Goal: Task Accomplishment & Management: Use online tool/utility

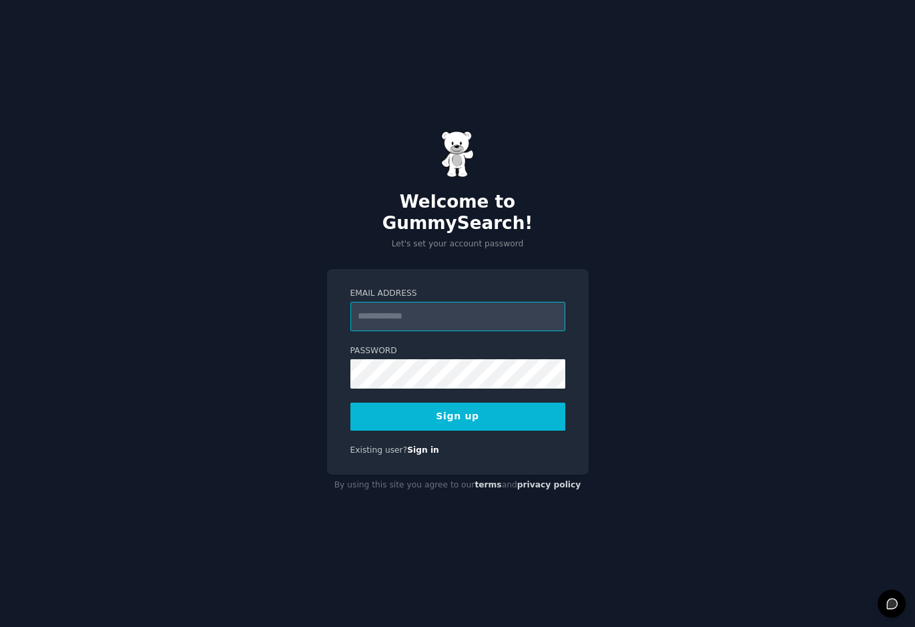
click at [412, 302] on input "Email Address" at bounding box center [457, 316] width 215 height 29
type input "**********"
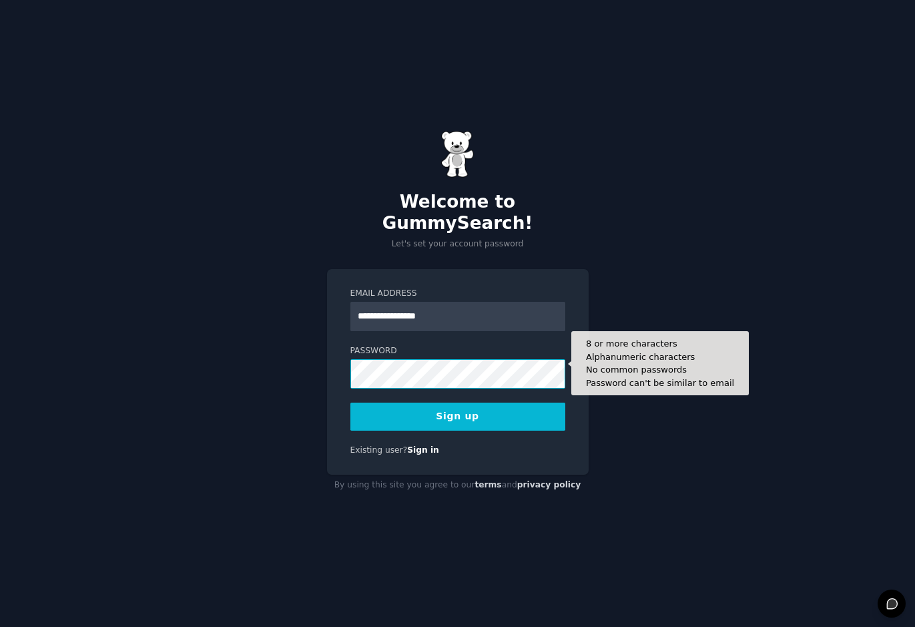
click at [350, 402] on button "Sign up" at bounding box center [457, 416] width 215 height 28
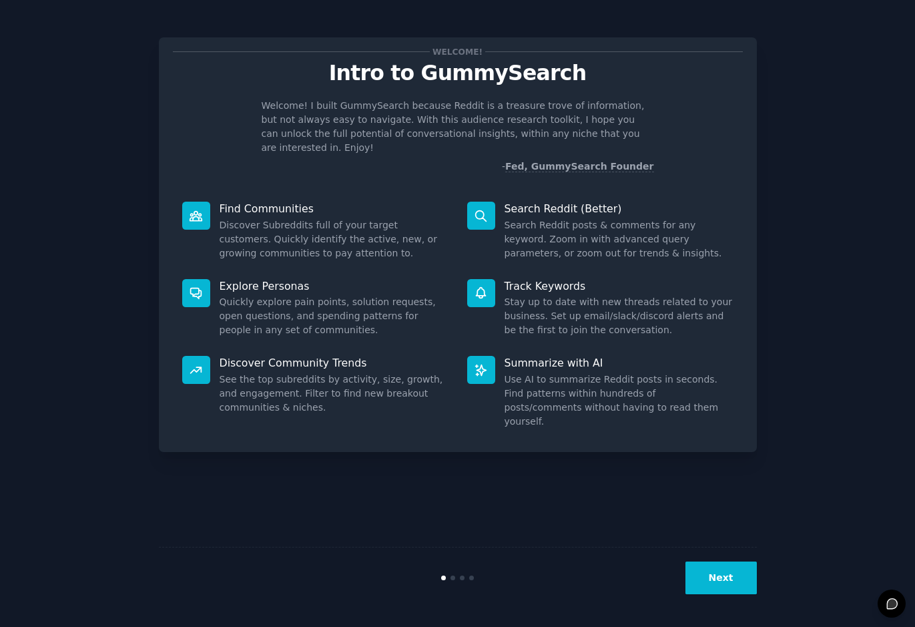
click at [723, 580] on button "Next" at bounding box center [720, 577] width 71 height 33
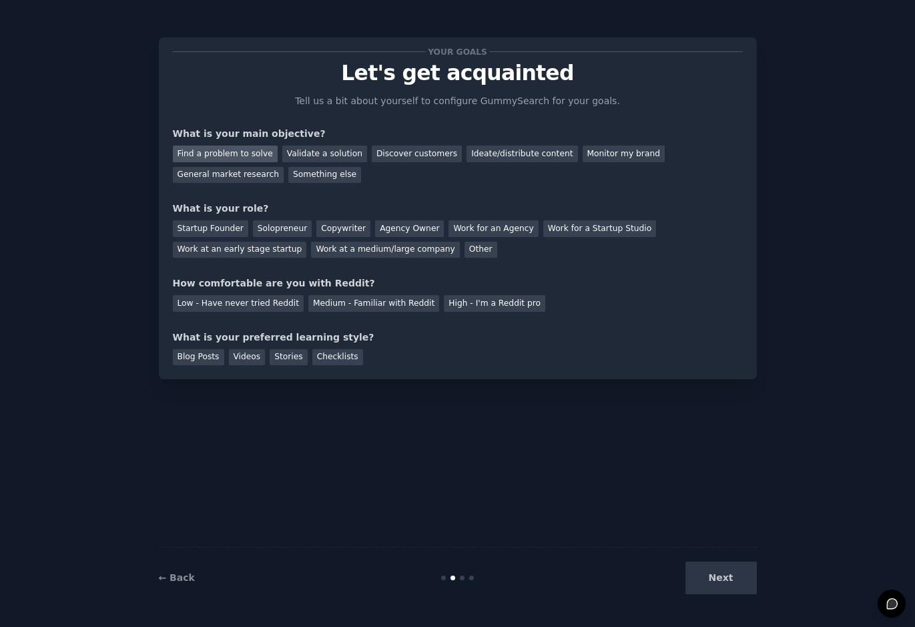
click at [252, 157] on div "Find a problem to solve" at bounding box center [225, 153] width 105 height 17
click at [386, 152] on div "Discover customers" at bounding box center [417, 153] width 90 height 17
click at [254, 155] on div "Find a problem to solve" at bounding box center [225, 153] width 105 height 17
click at [216, 223] on div "Startup Founder" at bounding box center [210, 228] width 75 height 17
click at [225, 306] on div "Low - Have never tried Reddit" at bounding box center [238, 303] width 131 height 17
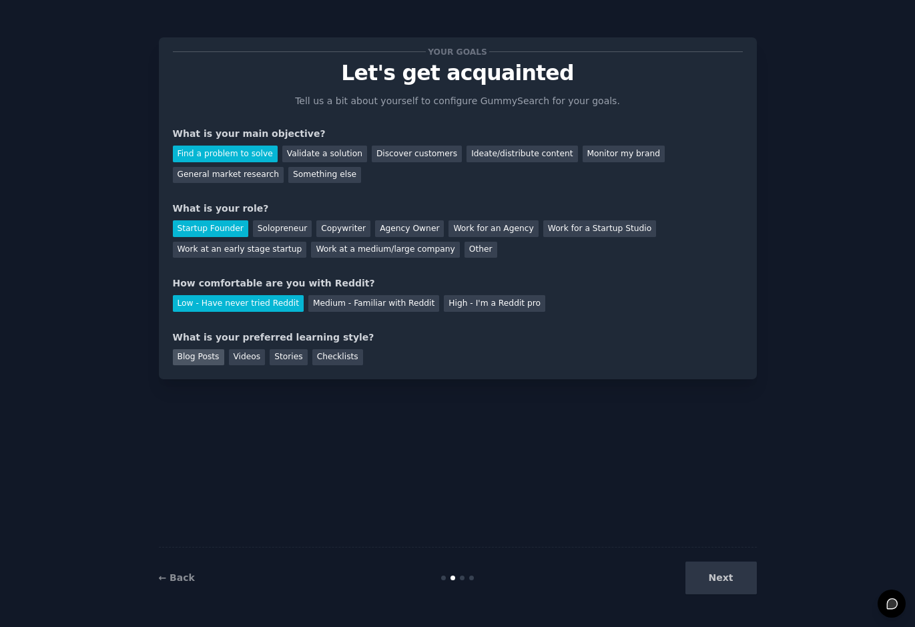
click at [197, 362] on div "Blog Posts" at bounding box center [198, 357] width 51 height 17
click at [724, 572] on button "Next" at bounding box center [720, 577] width 71 height 33
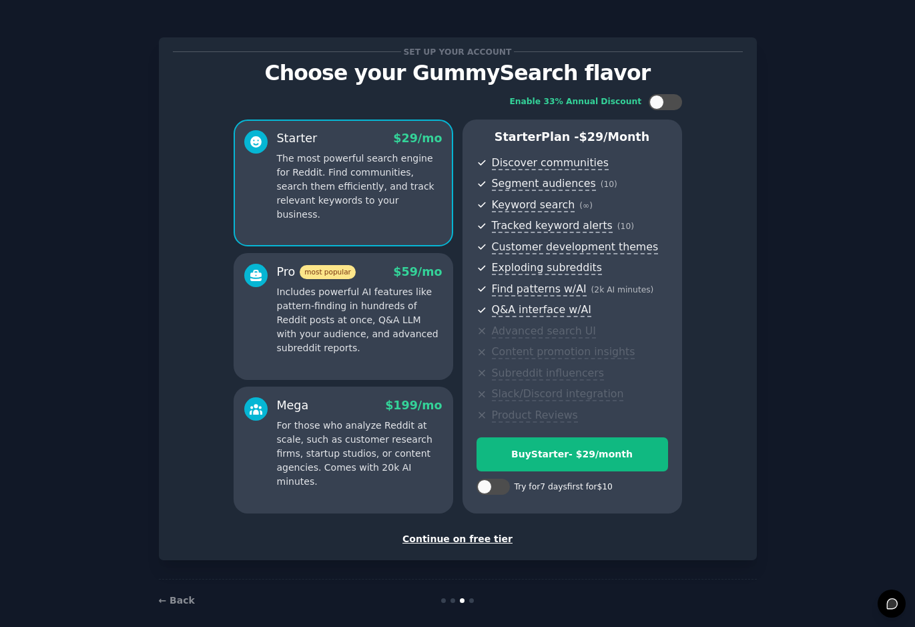
click at [493, 535] on div "Continue on free tier" at bounding box center [458, 539] width 570 height 14
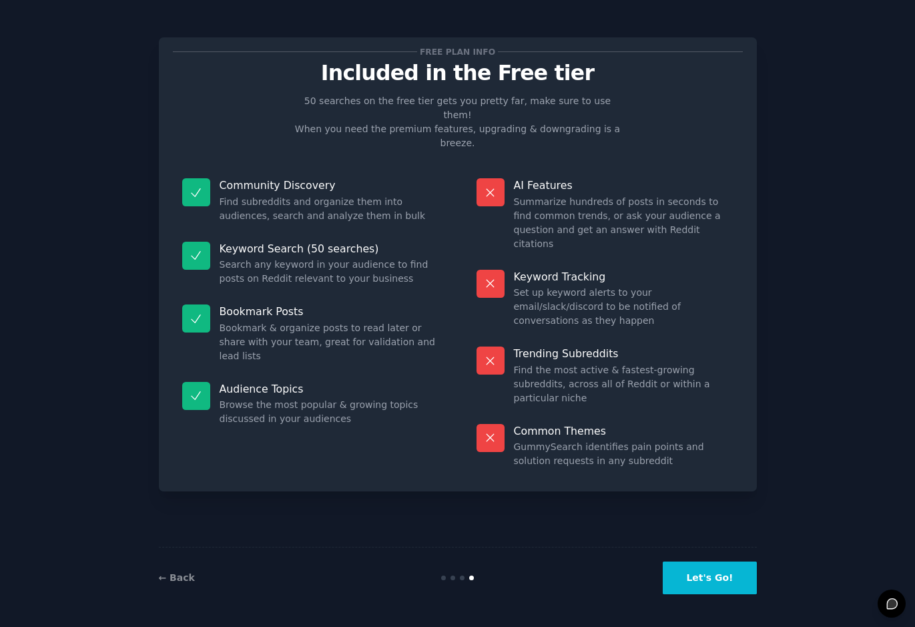
click at [715, 573] on button "Let's Go!" at bounding box center [709, 577] width 93 height 33
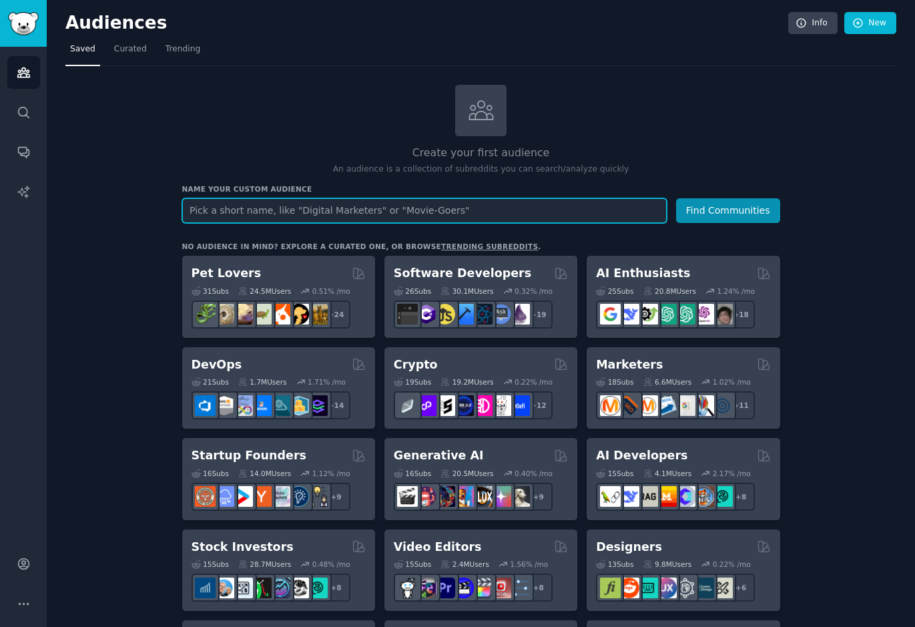
click at [369, 216] on input "text" at bounding box center [424, 210] width 484 height 25
type input "p"
type input "home robot"
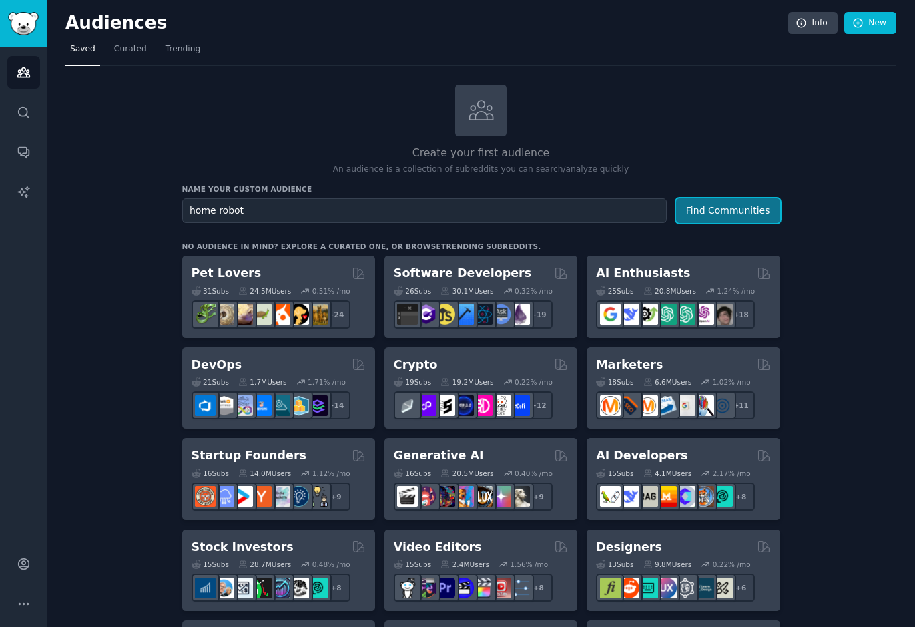
click at [719, 216] on button "Find Communities" at bounding box center [728, 210] width 104 height 25
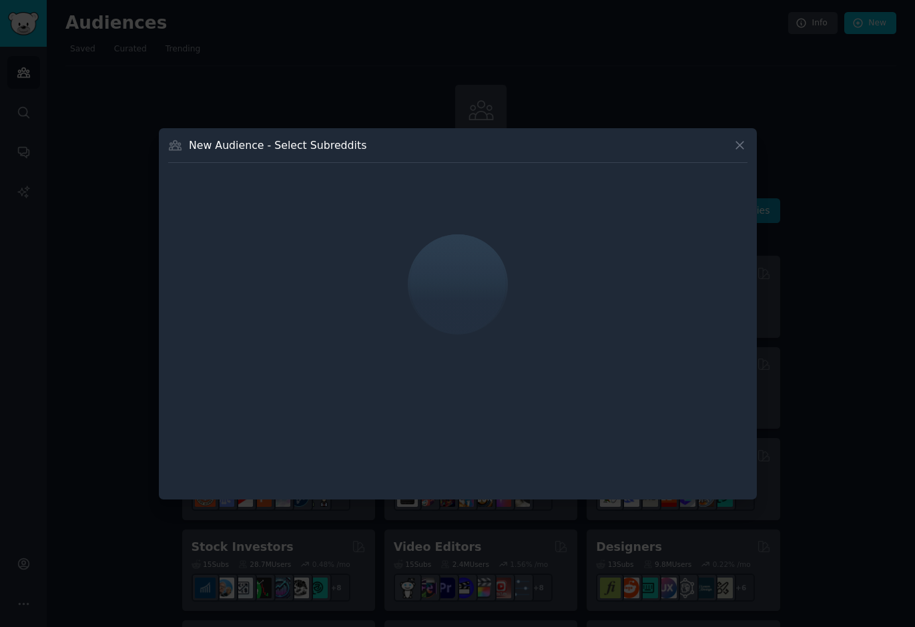
click at [749, 141] on div "New Audience - Select Subreddits" at bounding box center [458, 313] width 598 height 371
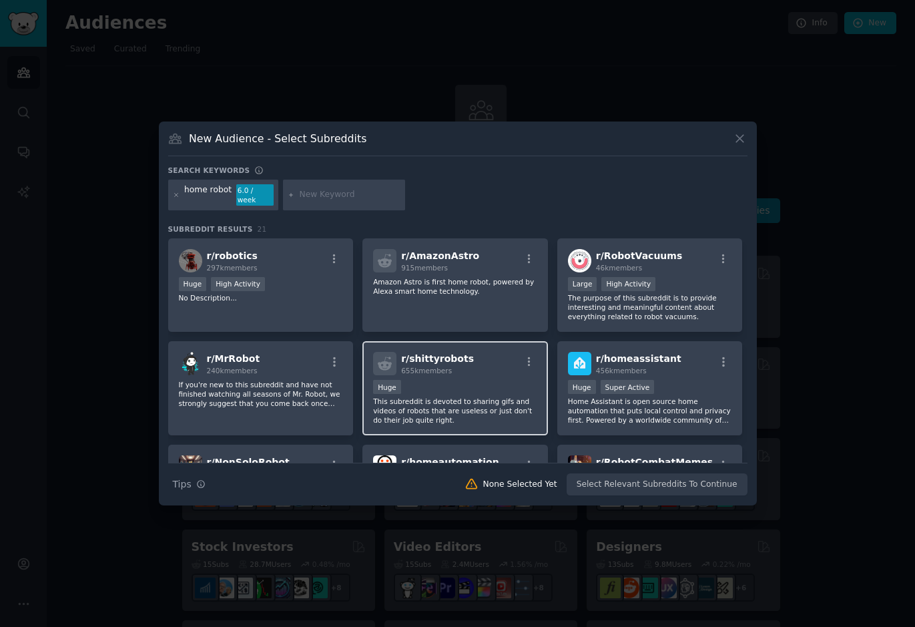
click at [464, 370] on div "655k members" at bounding box center [437, 370] width 73 height 9
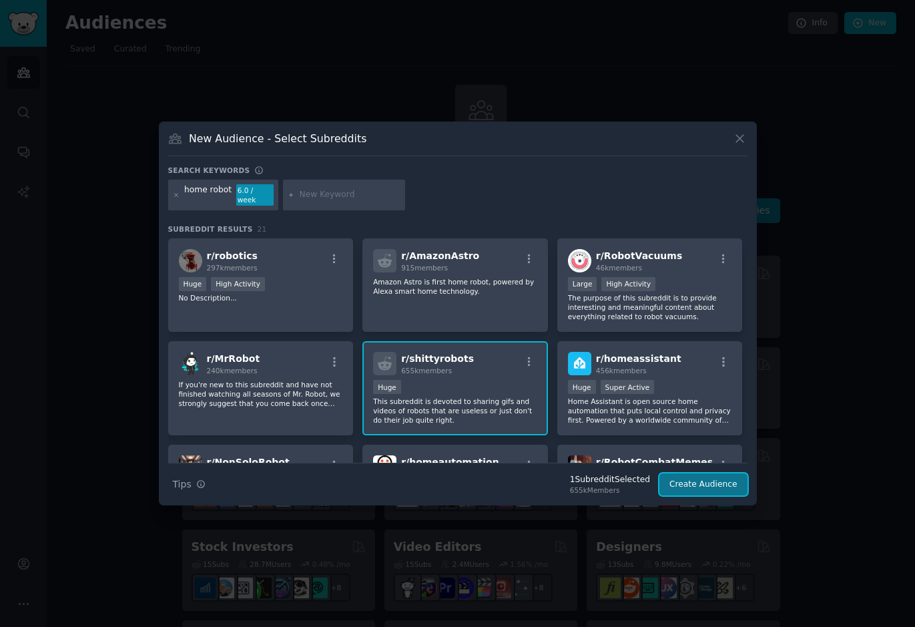
click at [706, 486] on button "Create Audience" at bounding box center [703, 484] width 88 height 23
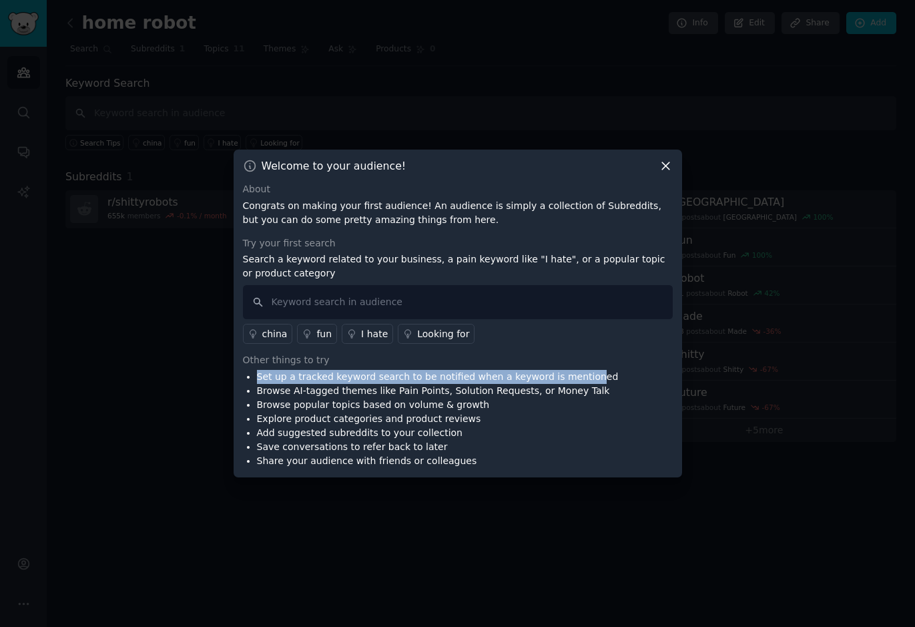
drag, startPoint x: 252, startPoint y: 378, endPoint x: 591, endPoint y: 368, distance: 339.8
click at [591, 368] on div "Other things to try Set up a tracked keyword search to be notified when a keywo…" at bounding box center [458, 410] width 430 height 115
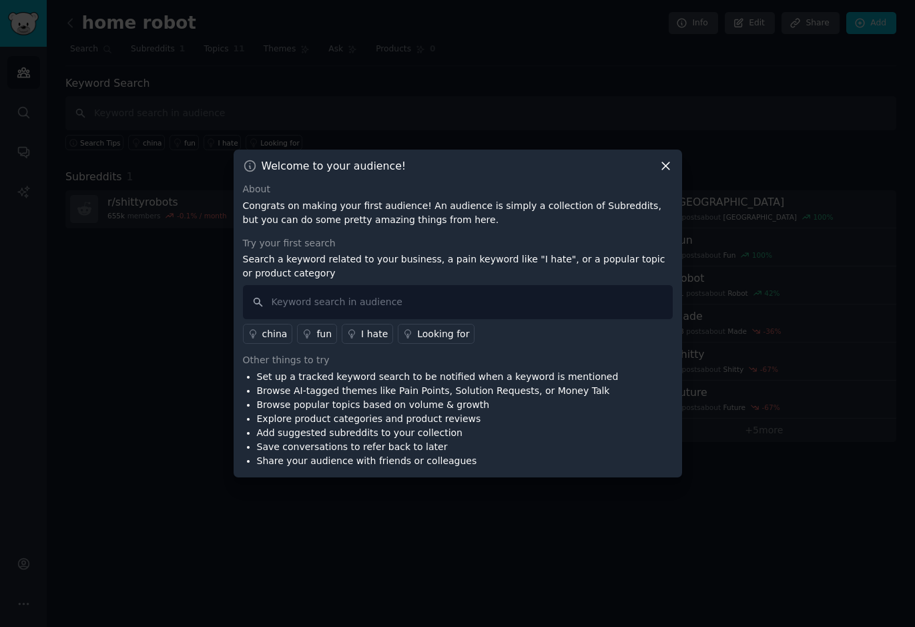
click at [276, 390] on li "Browse AI-tagged themes like Pain Points, Solution Requests, or Money Talk" at bounding box center [438, 391] width 362 height 14
click at [472, 462] on li "Share your audience with friends or colleagues" at bounding box center [438, 461] width 362 height 14
click at [477, 520] on div at bounding box center [457, 313] width 915 height 627
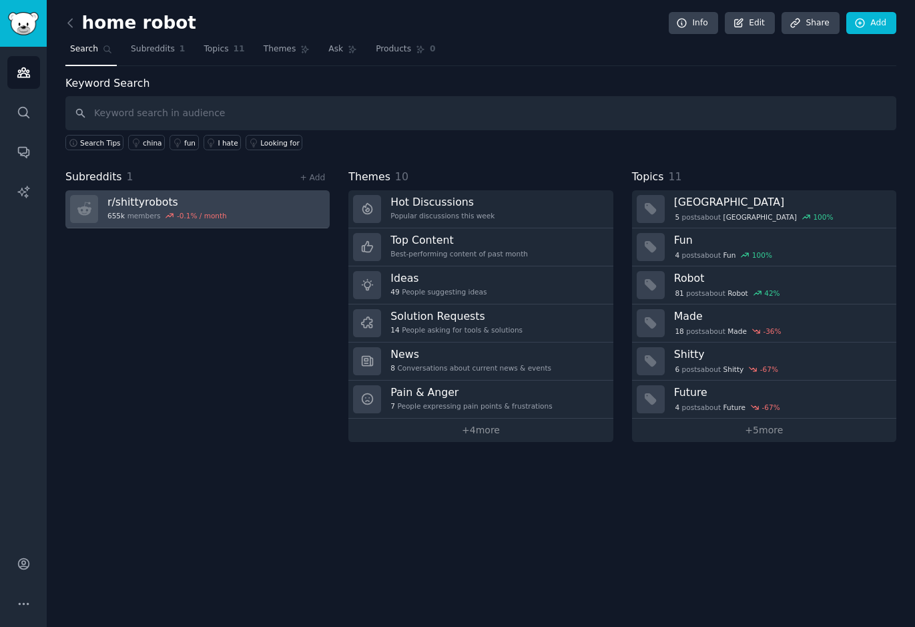
click at [265, 218] on link "r/ shittyrobots 655k members -0.1 % / month" at bounding box center [197, 209] width 264 height 38
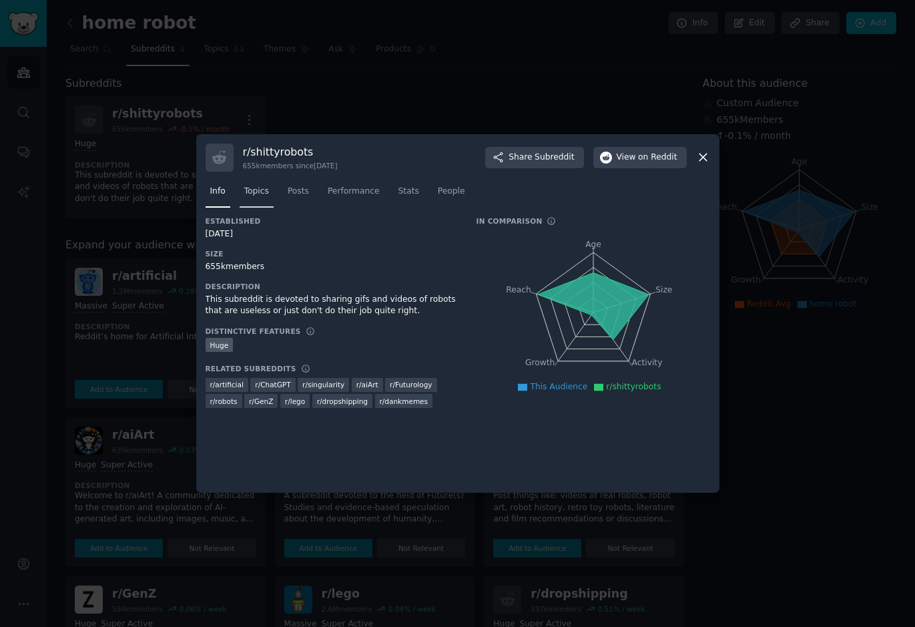
click at [258, 187] on span "Topics" at bounding box center [256, 191] width 25 height 12
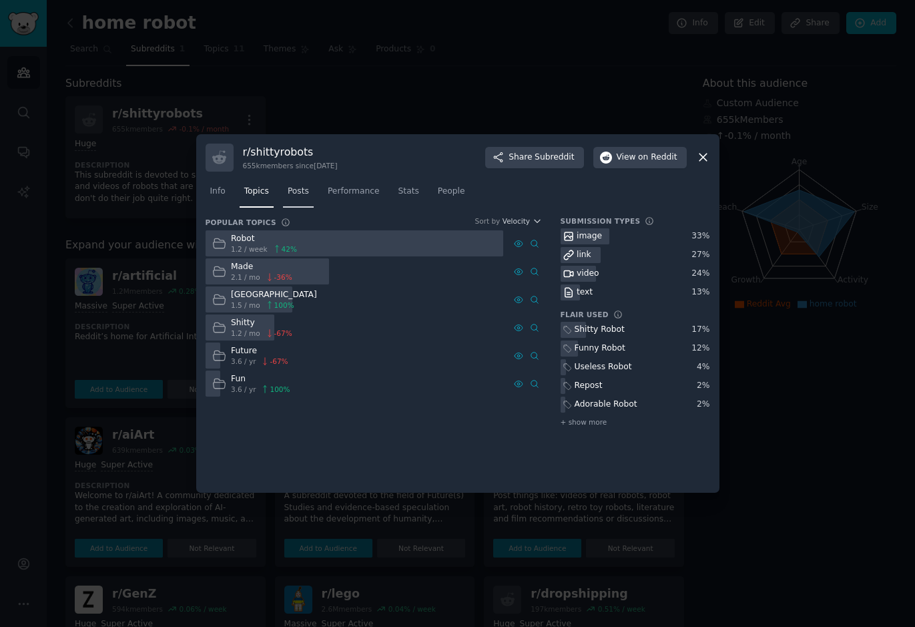
click at [299, 193] on span "Posts" at bounding box center [298, 191] width 21 height 12
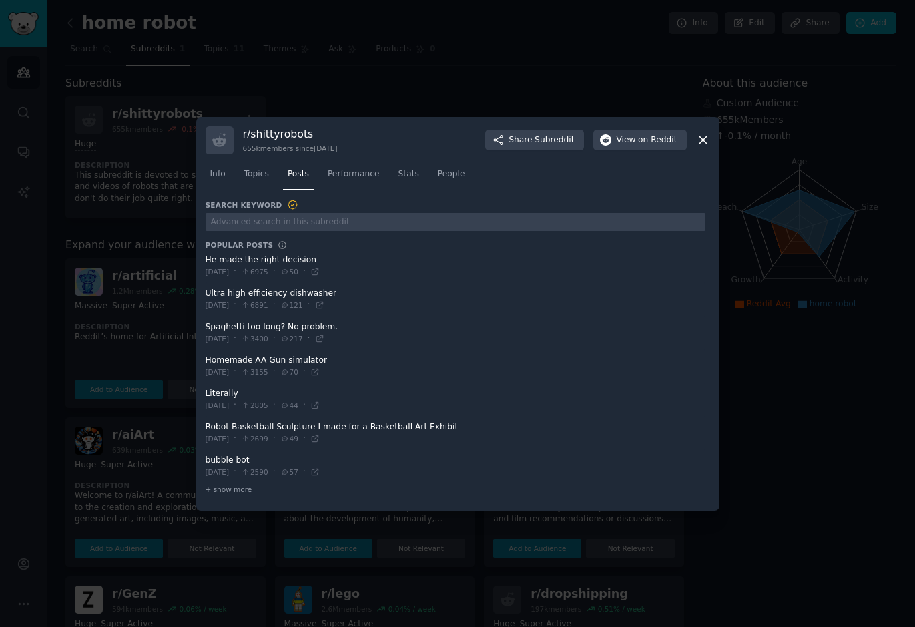
click at [29, 291] on div at bounding box center [457, 313] width 915 height 627
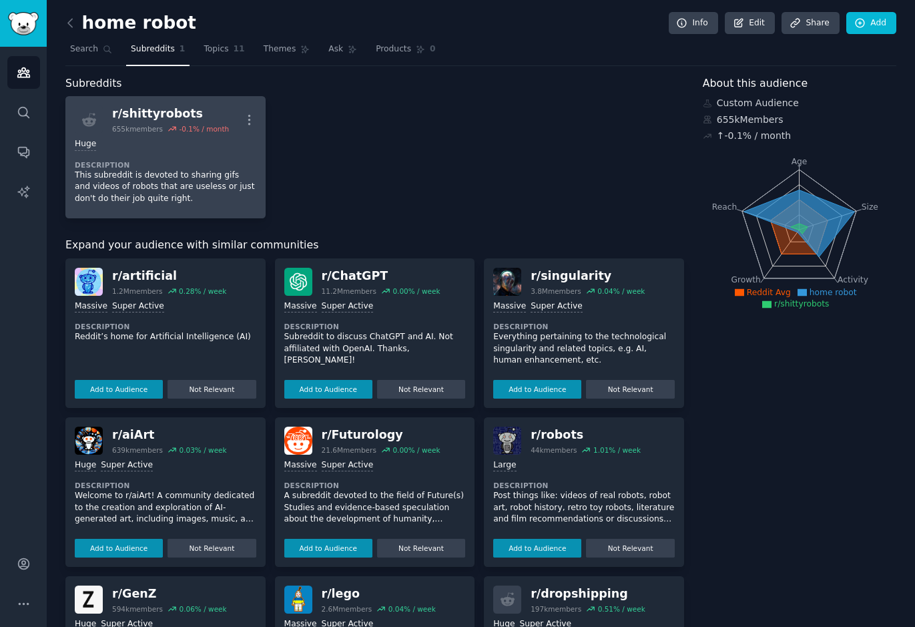
click at [174, 187] on p "This subreddit is devoted to sharing gifs and videos of robots that are useless…" at bounding box center [165, 186] width 181 height 35
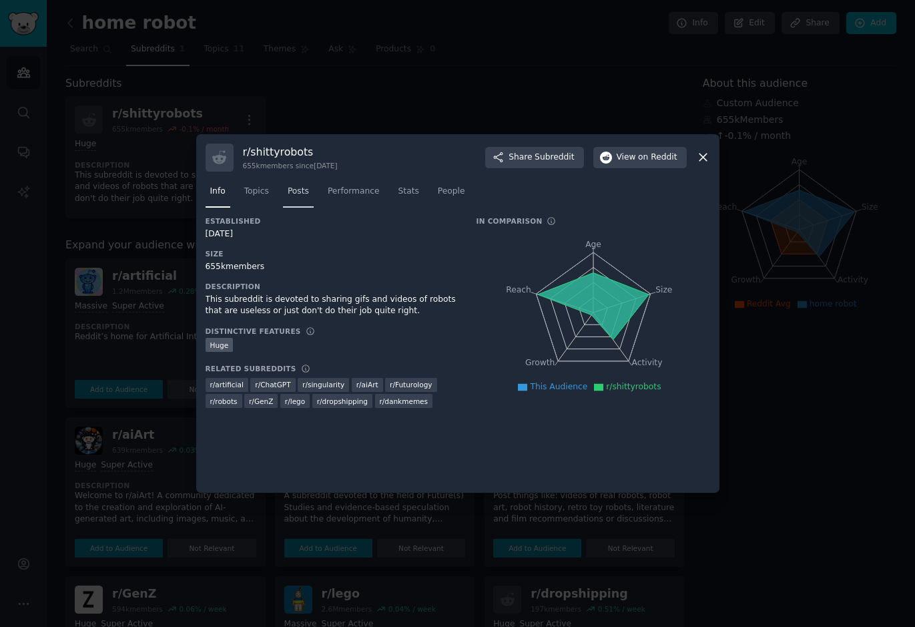
click at [294, 200] on link "Posts" at bounding box center [298, 194] width 31 height 27
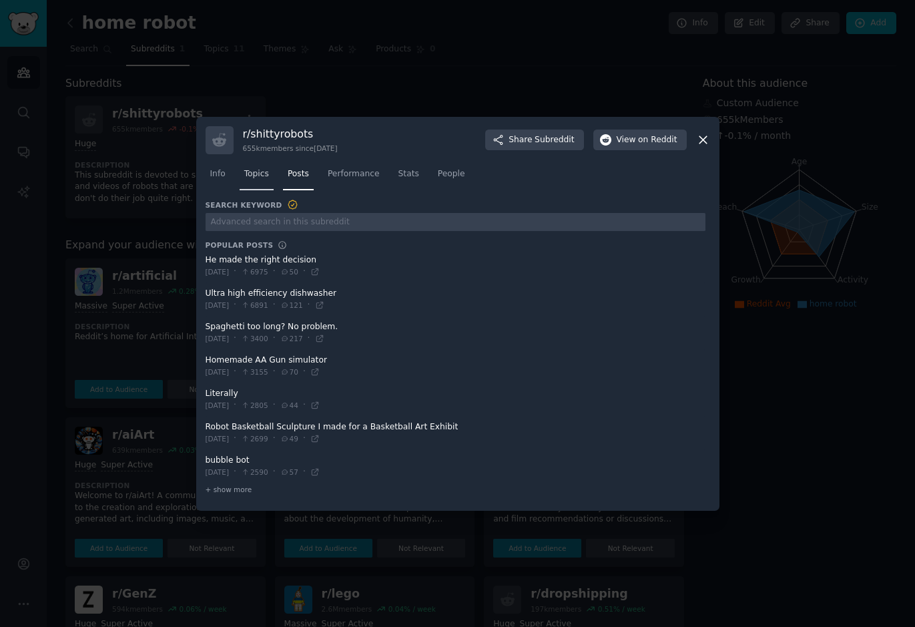
click at [260, 181] on link "Topics" at bounding box center [257, 176] width 34 height 27
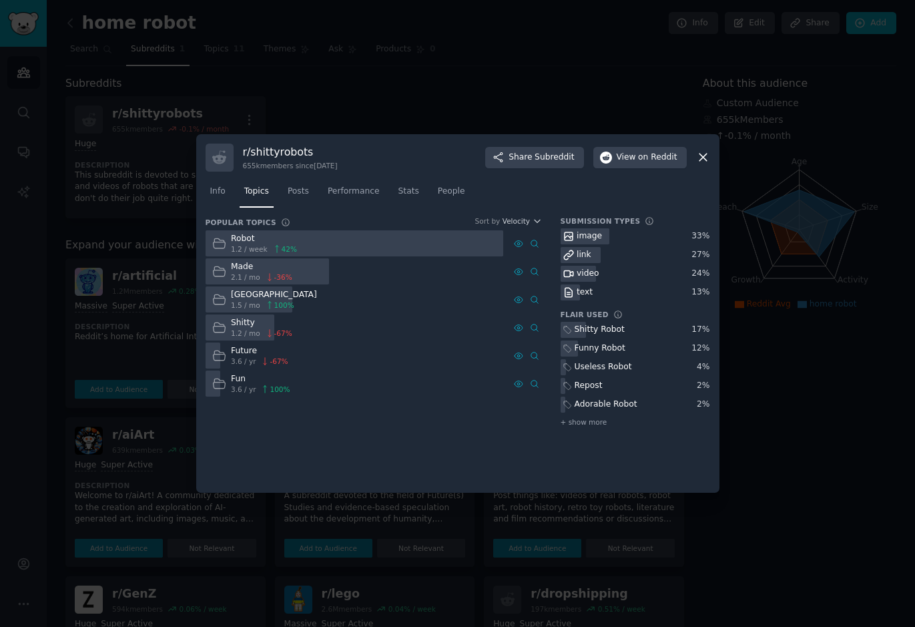
click at [322, 243] on div at bounding box center [355, 243] width 298 height 26
click at [456, 193] on span "People" at bounding box center [451, 191] width 27 height 12
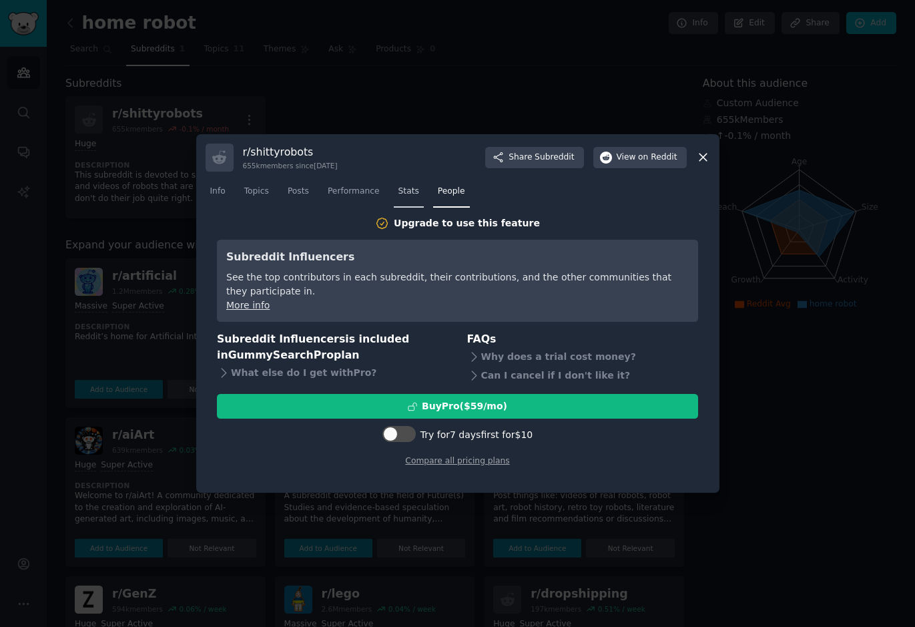
click at [408, 185] on span "Stats" at bounding box center [408, 191] width 21 height 12
click at [352, 195] on span "Performance" at bounding box center [354, 191] width 52 height 12
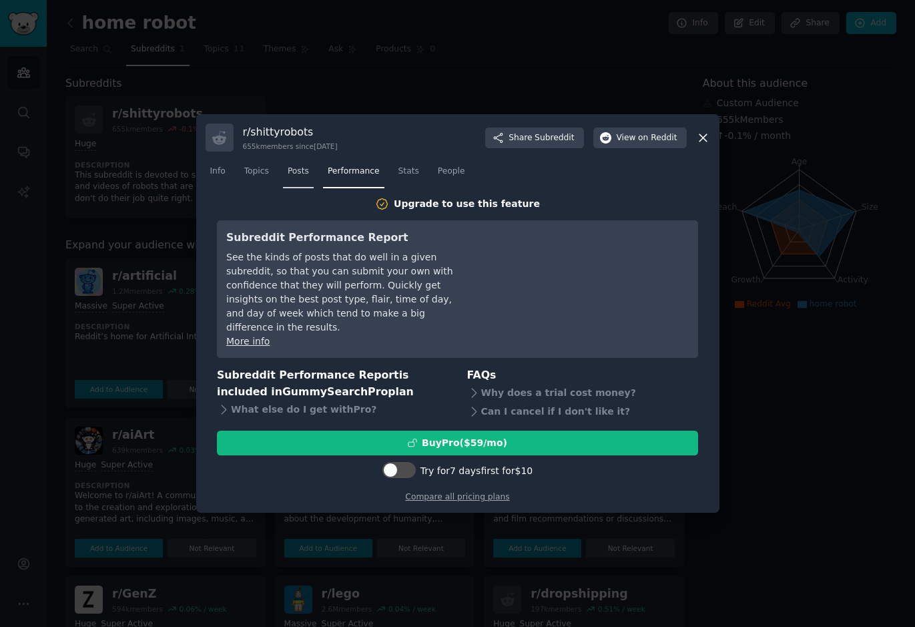
click at [292, 175] on span "Posts" at bounding box center [298, 171] width 21 height 12
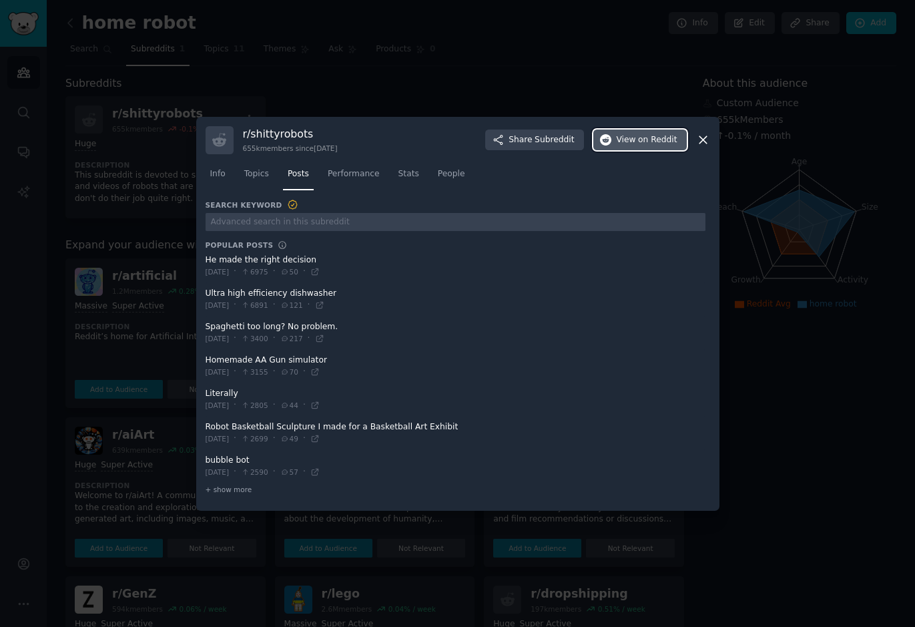
click at [655, 143] on span "on Reddit" at bounding box center [657, 140] width 39 height 12
click at [708, 141] on icon at bounding box center [703, 140] width 14 height 14
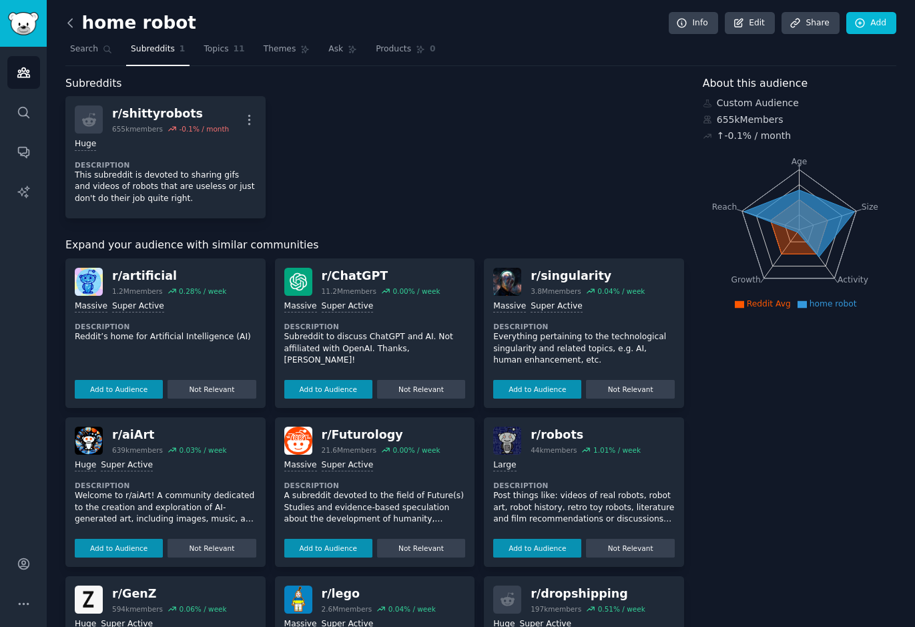
click at [72, 25] on icon at bounding box center [70, 23] width 14 height 14
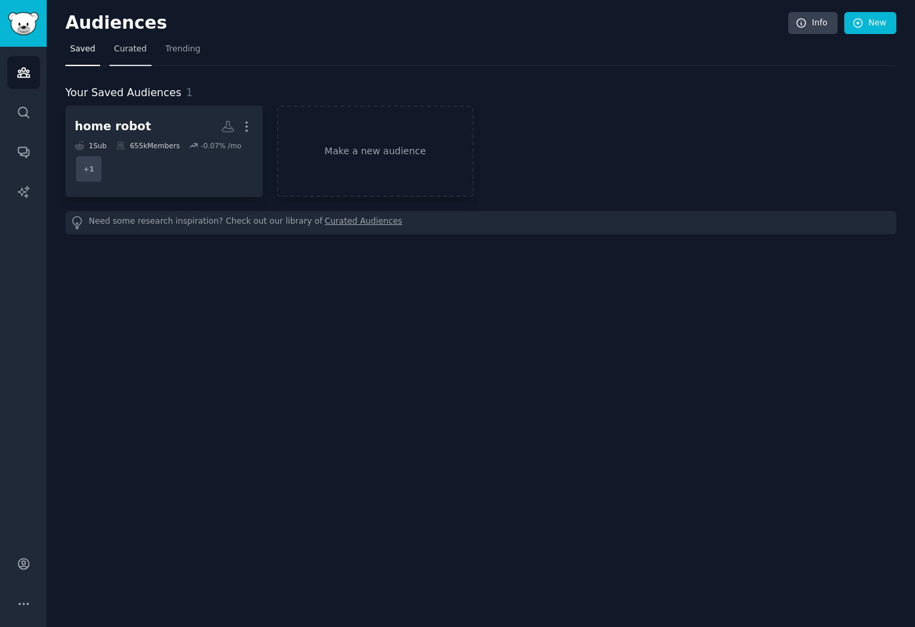
click at [128, 55] on span "Curated" at bounding box center [130, 49] width 33 height 12
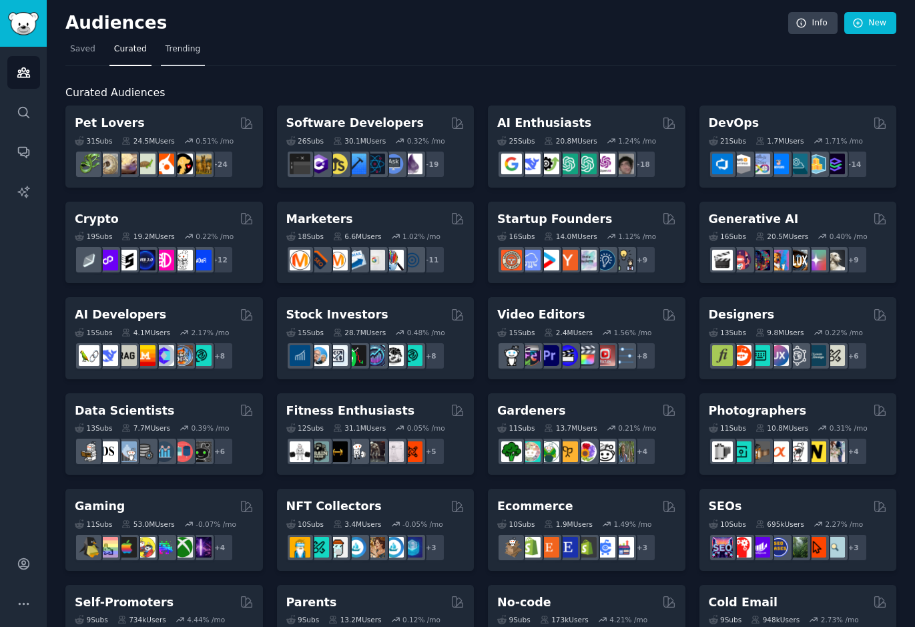
click at [165, 50] on span "Trending" at bounding box center [182, 49] width 35 height 12
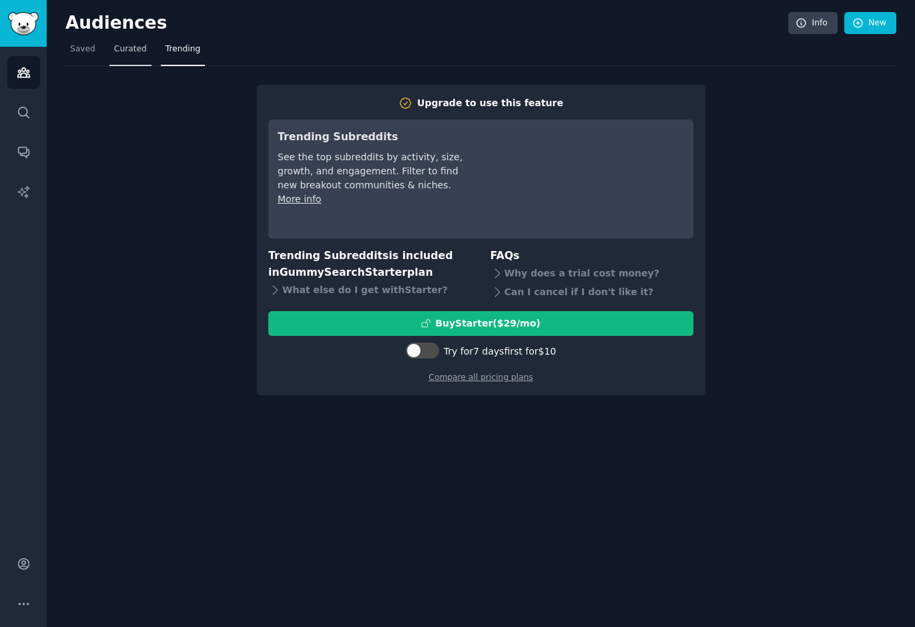
click at [116, 53] on span "Curated" at bounding box center [130, 49] width 33 height 12
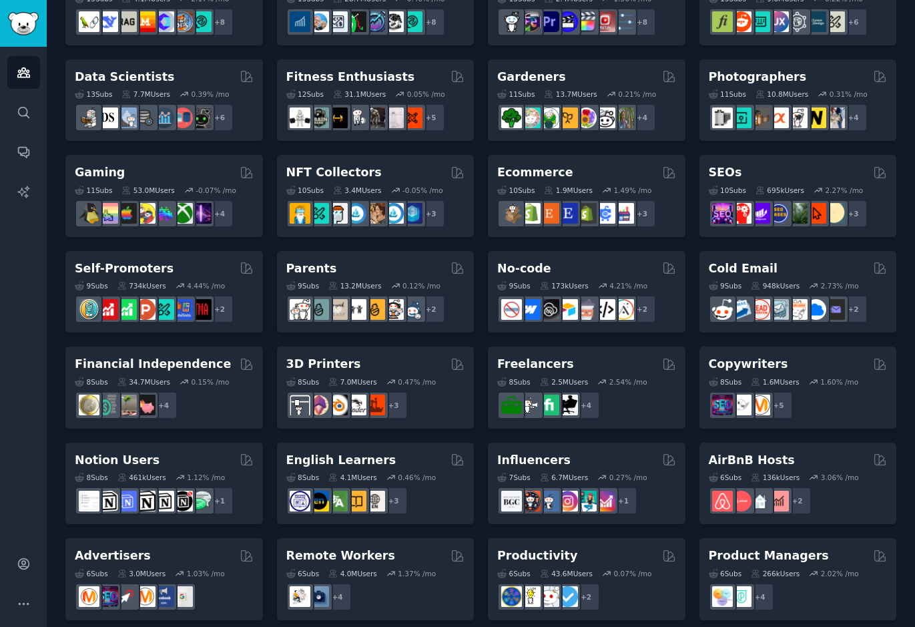
scroll to position [400, 0]
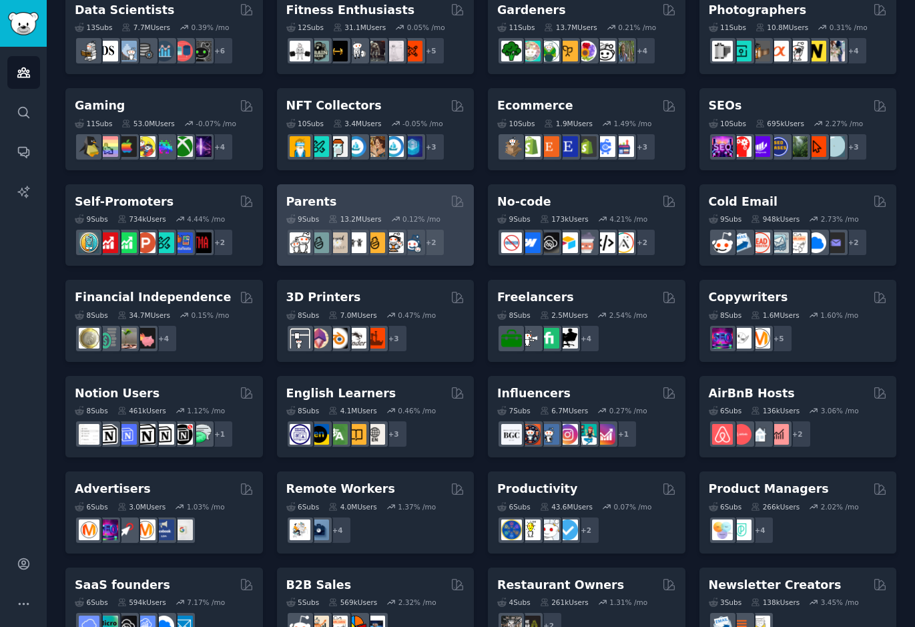
click at [346, 197] on div "Parents" at bounding box center [375, 201] width 179 height 17
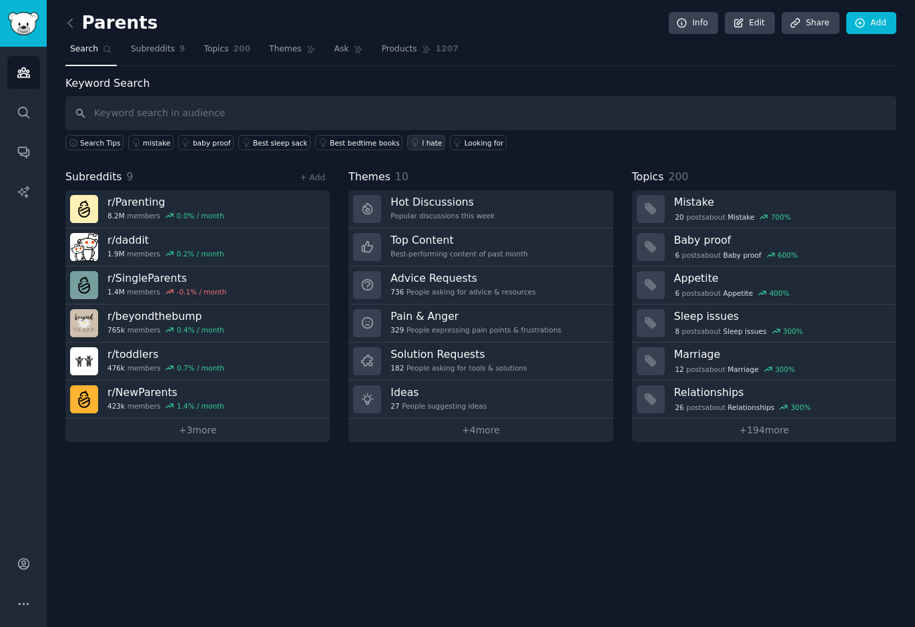
click at [412, 143] on icon at bounding box center [415, 142] width 6 height 8
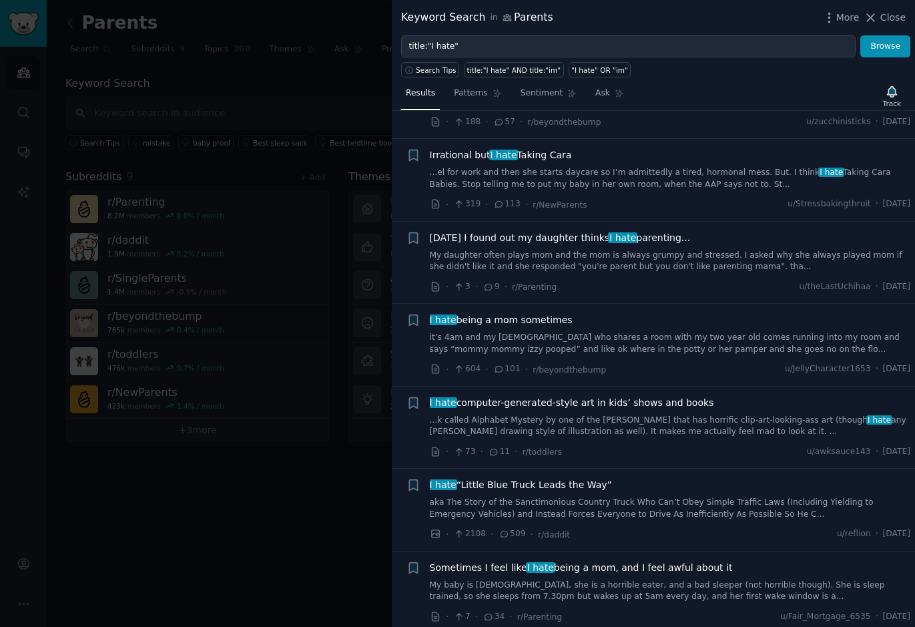
scroll to position [600, 0]
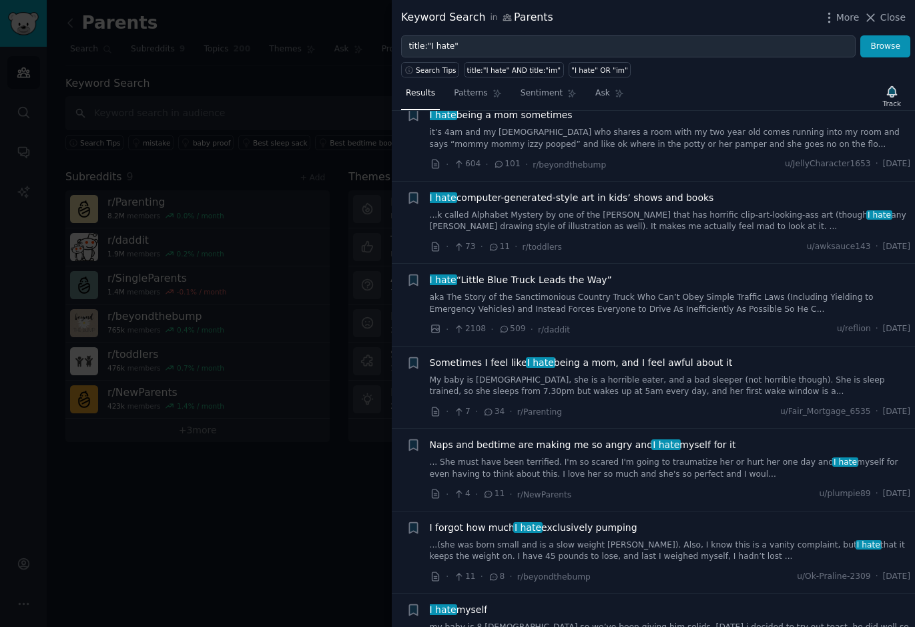
click at [298, 512] on div at bounding box center [457, 313] width 915 height 627
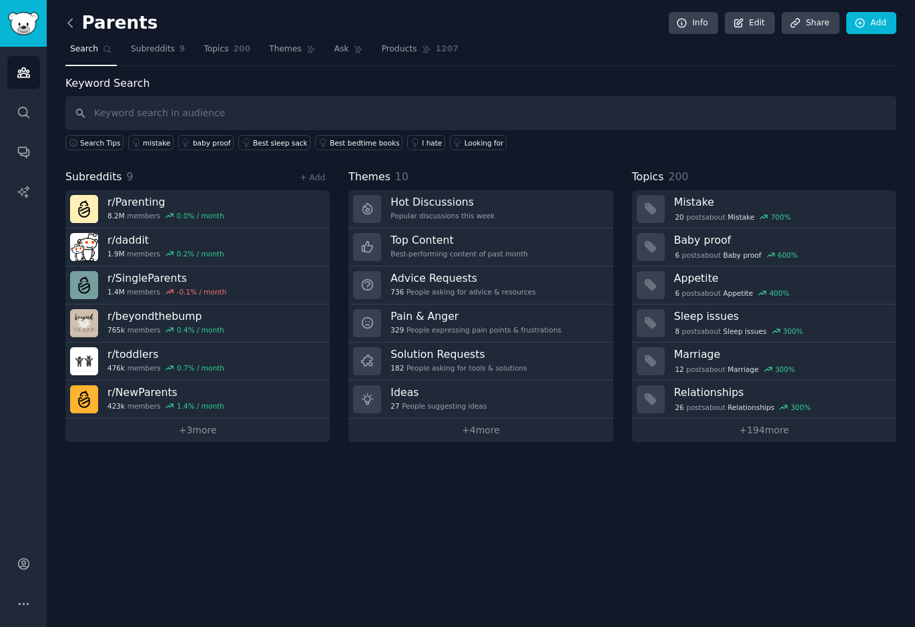
click at [66, 25] on icon at bounding box center [70, 23] width 14 height 14
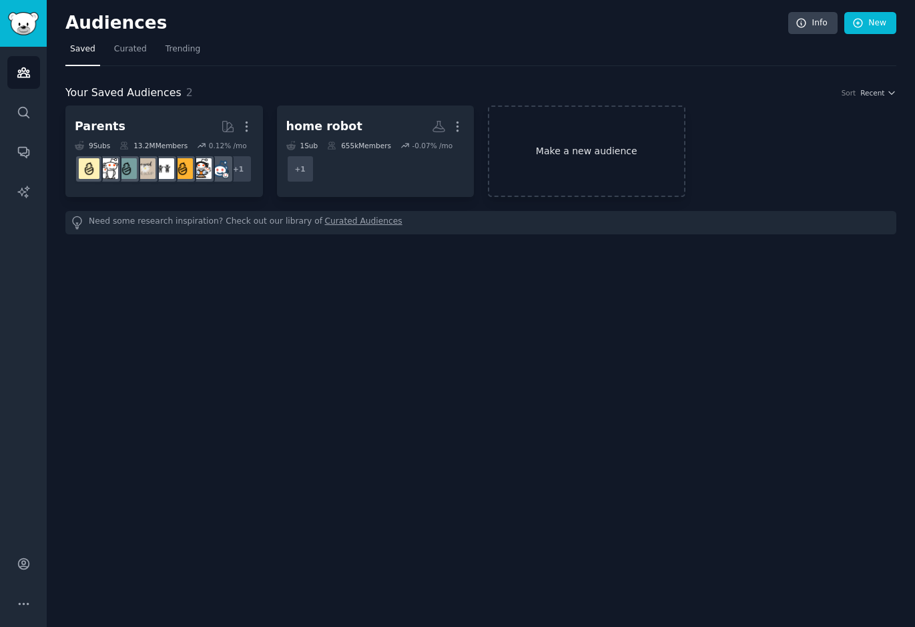
click at [516, 163] on link "Make a new audience" at bounding box center [586, 150] width 197 height 91
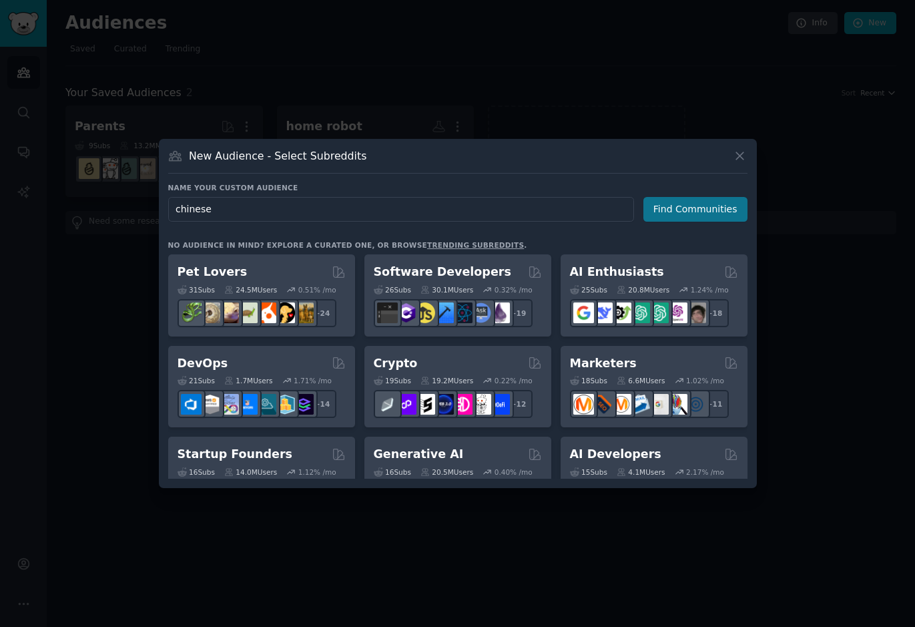
type input "chinese"
click at [659, 214] on button "Find Communities" at bounding box center [695, 209] width 104 height 25
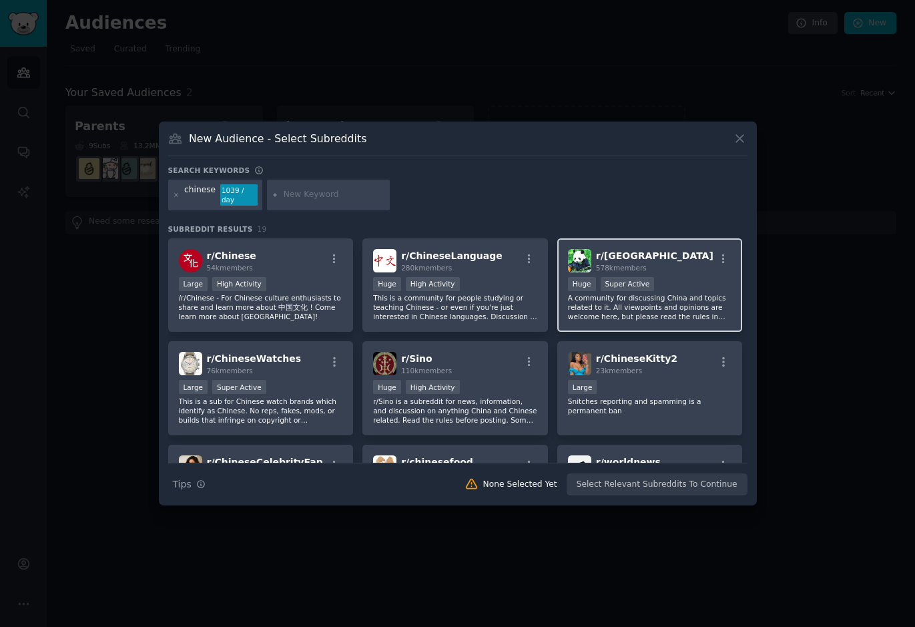
click at [629, 275] on div "r/ China 578k members Huge Super Active A community for discussing China and to…" at bounding box center [649, 285] width 185 height 94
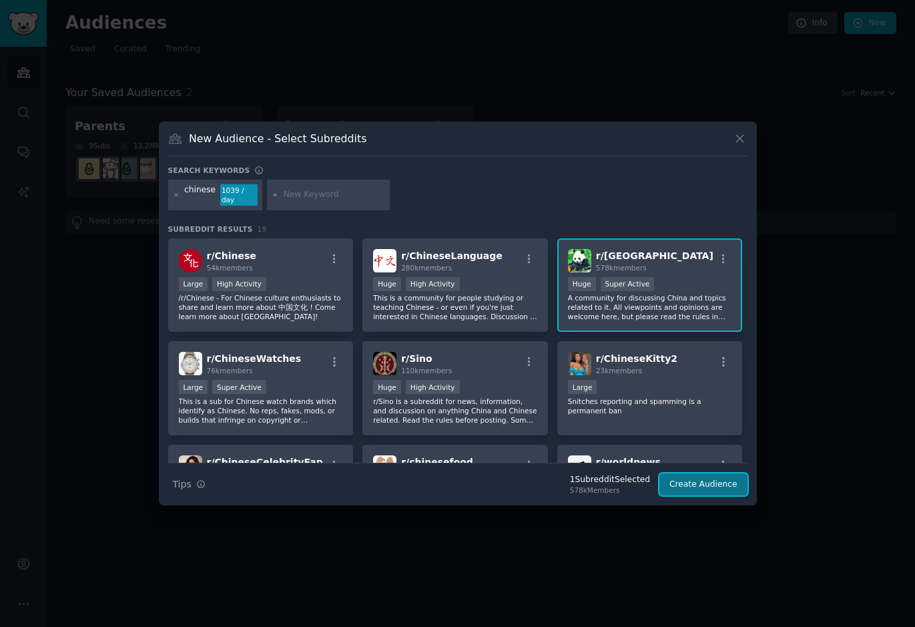
click at [695, 484] on button "Create Audience" at bounding box center [703, 484] width 88 height 23
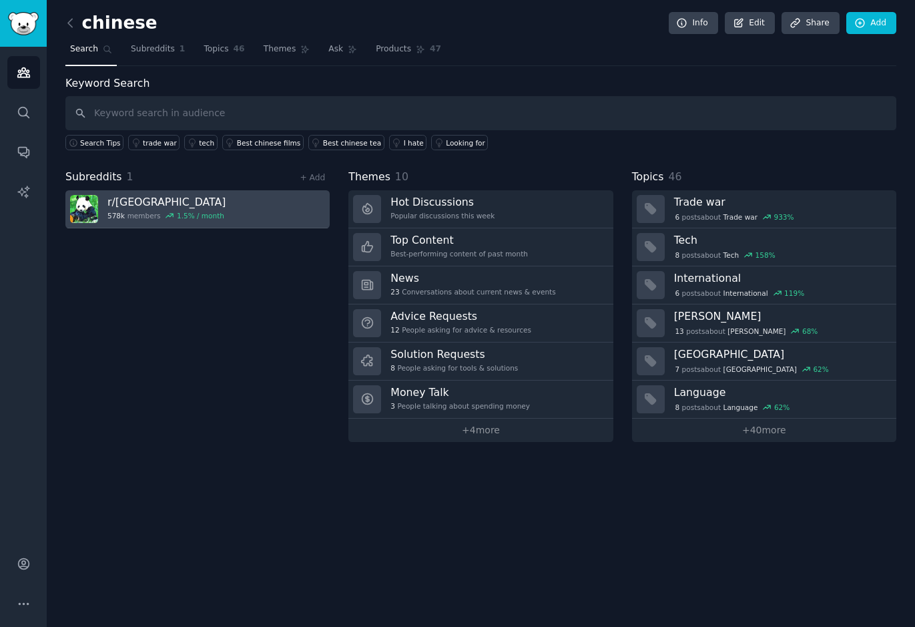
click at [248, 219] on link "r/ China 578k members 1.5 % / month" at bounding box center [197, 209] width 264 height 38
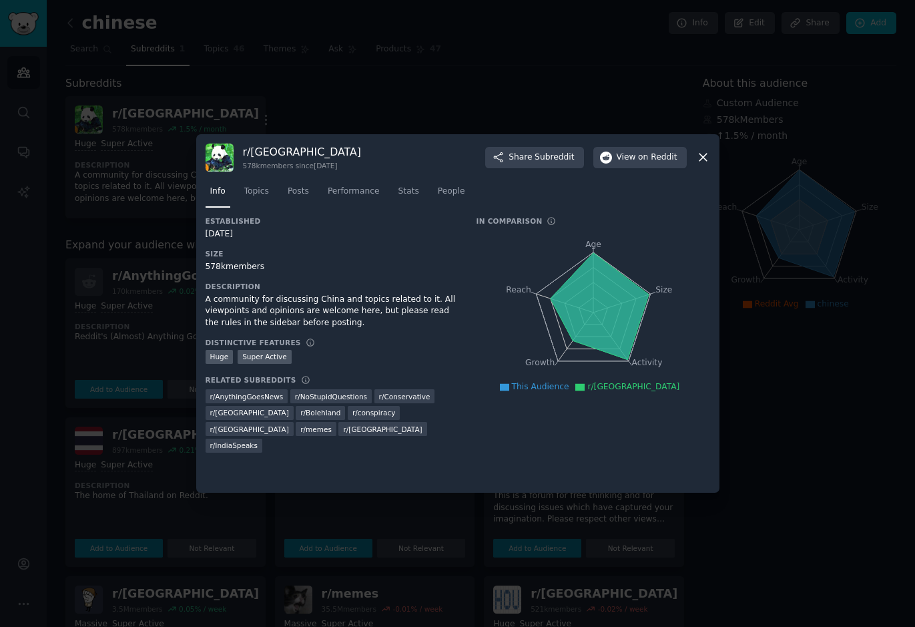
drag, startPoint x: 96, startPoint y: 262, endPoint x: 119, endPoint y: 262, distance: 22.7
click at [94, 262] on div at bounding box center [457, 313] width 915 height 627
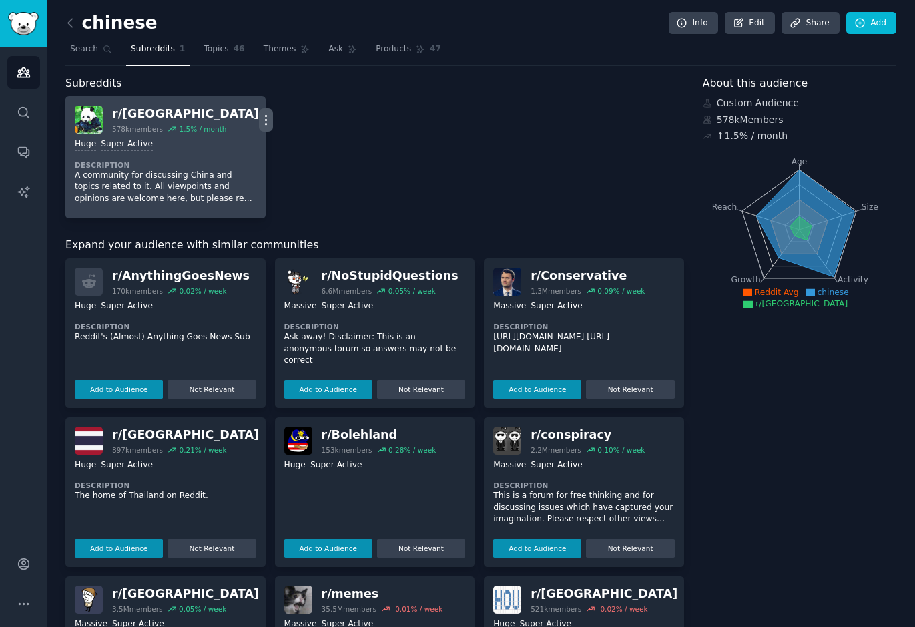
click at [259, 114] on icon "button" at bounding box center [266, 120] width 14 height 14
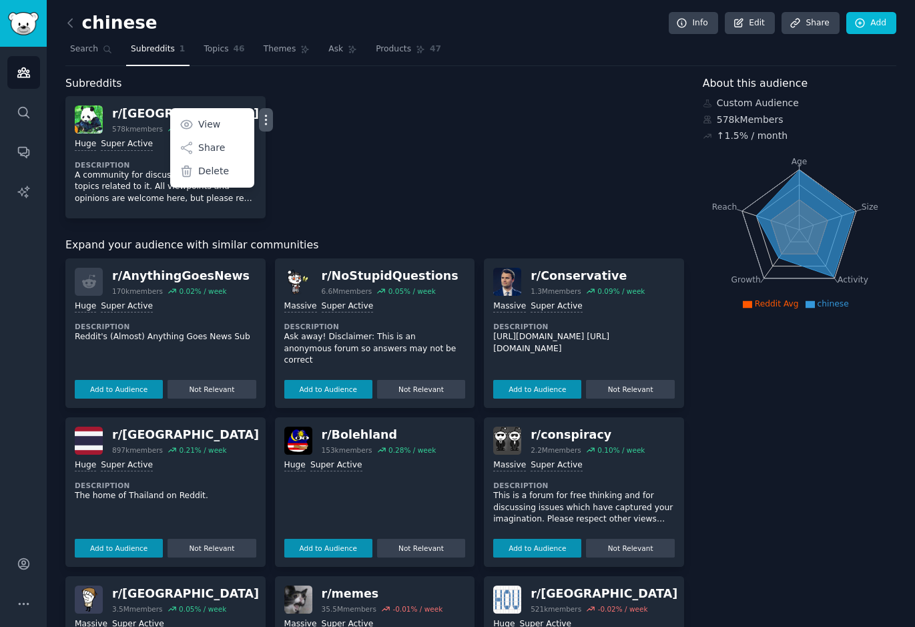
click at [366, 143] on div "r/ China 578k members 1.5 % / month More View Share Delete Huge Super Active De…" at bounding box center [374, 157] width 619 height 122
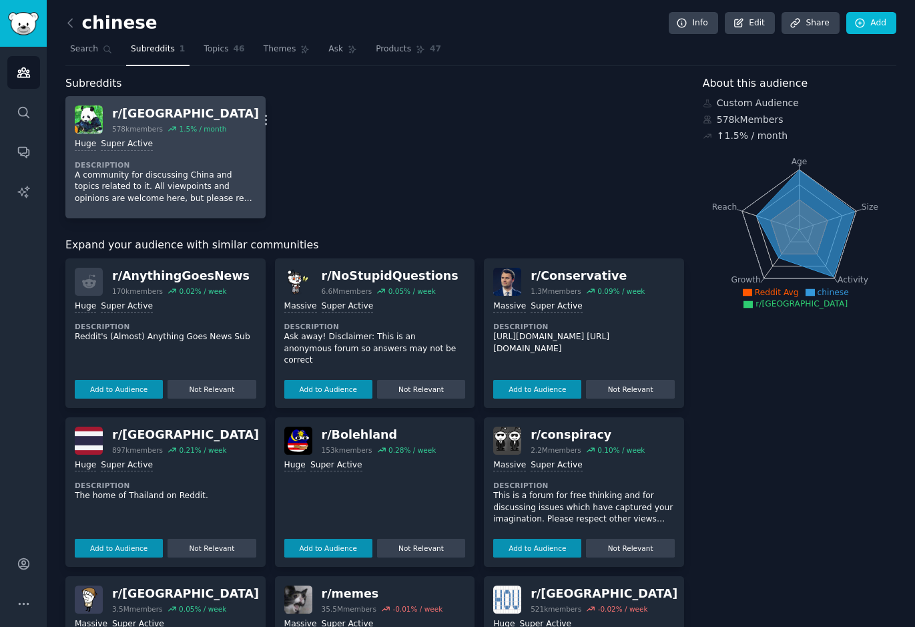
click at [172, 161] on dt "Description" at bounding box center [165, 164] width 181 height 9
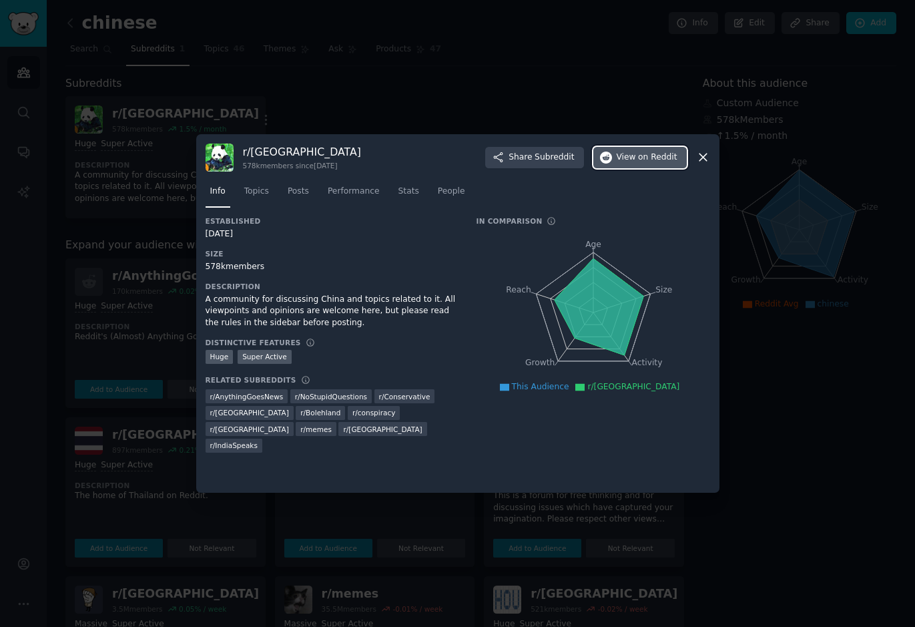
click at [629, 154] on span "View on Reddit" at bounding box center [647, 157] width 61 height 12
click at [639, 157] on span "on Reddit" at bounding box center [657, 157] width 39 height 12
click at [707, 153] on icon at bounding box center [703, 157] width 14 height 14
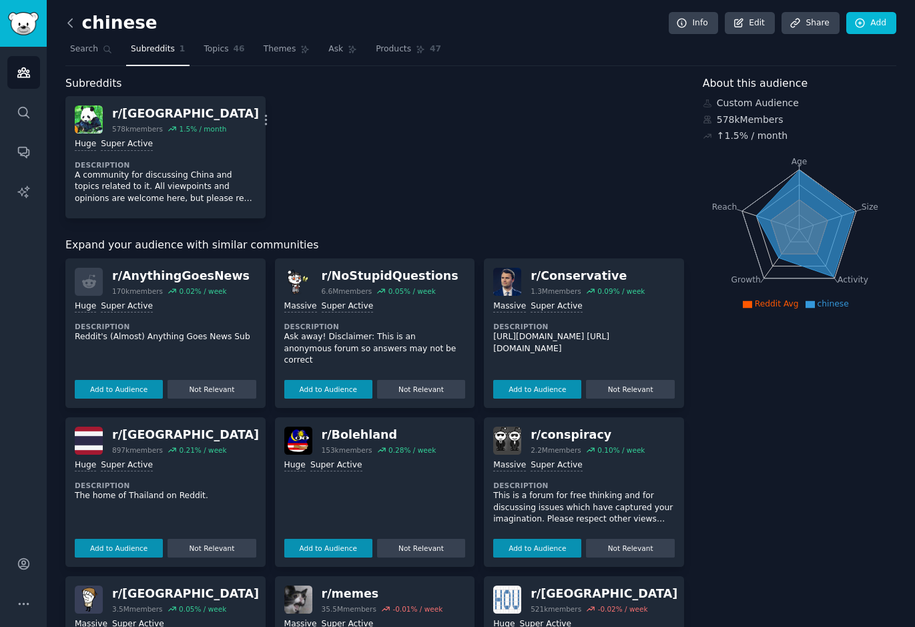
click at [69, 21] on icon at bounding box center [70, 23] width 14 height 14
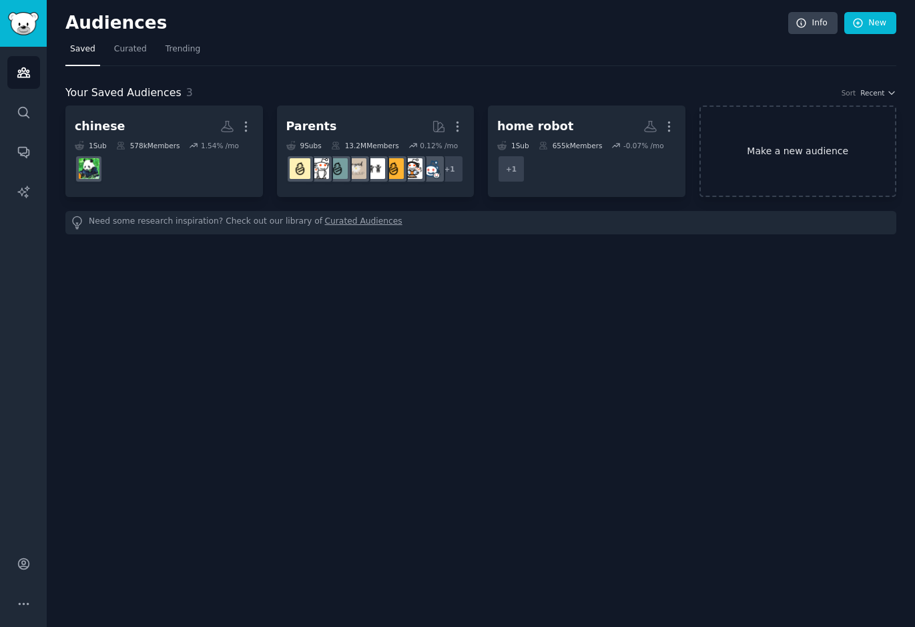
click at [758, 167] on link "Make a new audience" at bounding box center [797, 150] width 197 height 91
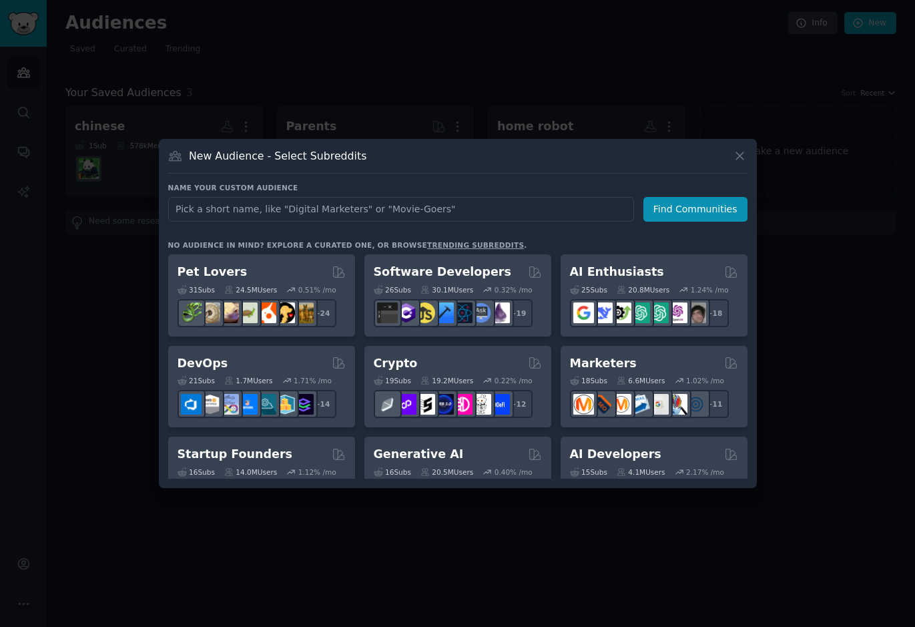
click at [388, 201] on input "text" at bounding box center [401, 209] width 466 height 25
type input "小红书"
click at [666, 199] on button "Find Communities" at bounding box center [695, 209] width 104 height 25
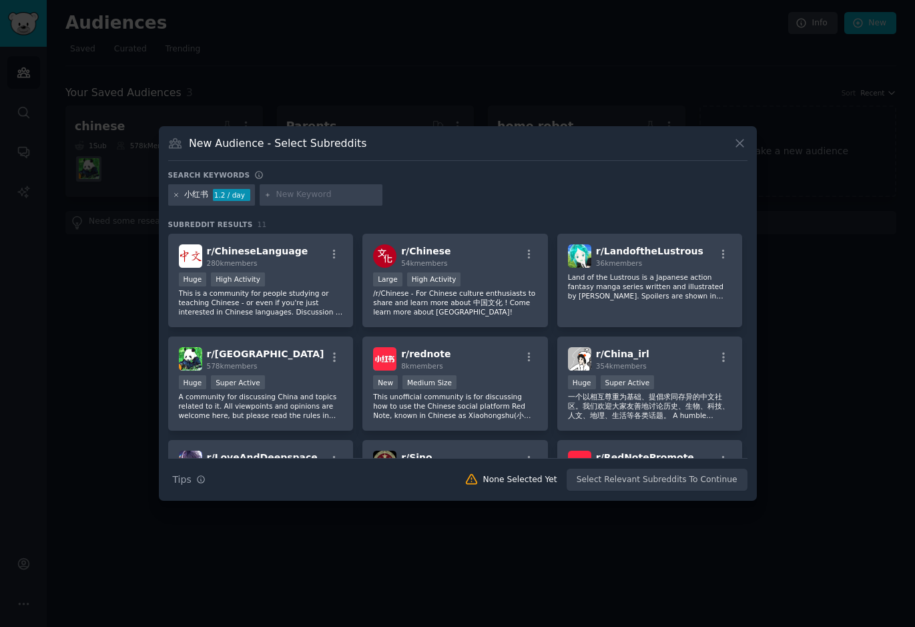
click at [173, 191] on icon at bounding box center [176, 194] width 7 height 7
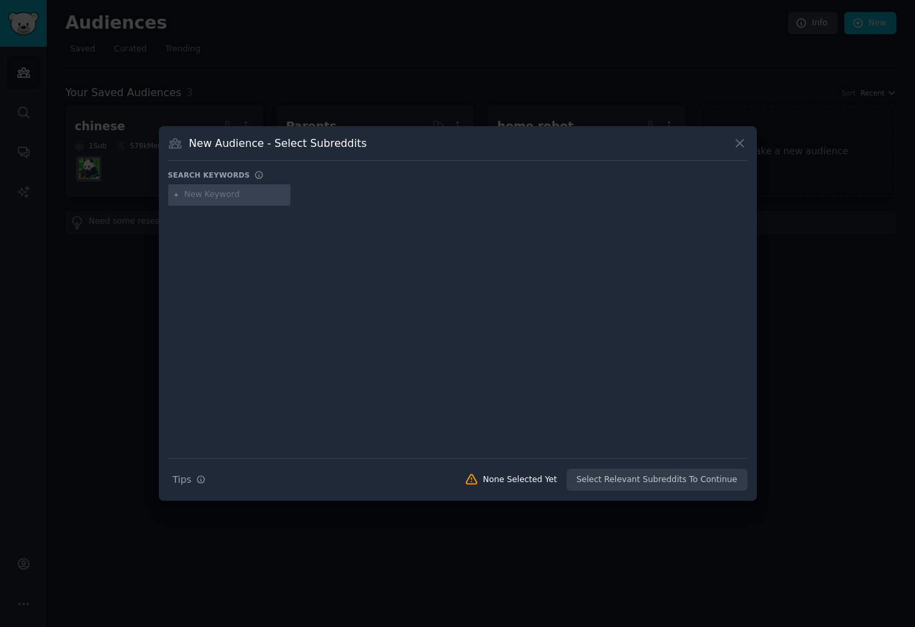
click at [256, 193] on input "text" at bounding box center [234, 195] width 101 height 12
type input "rednote"
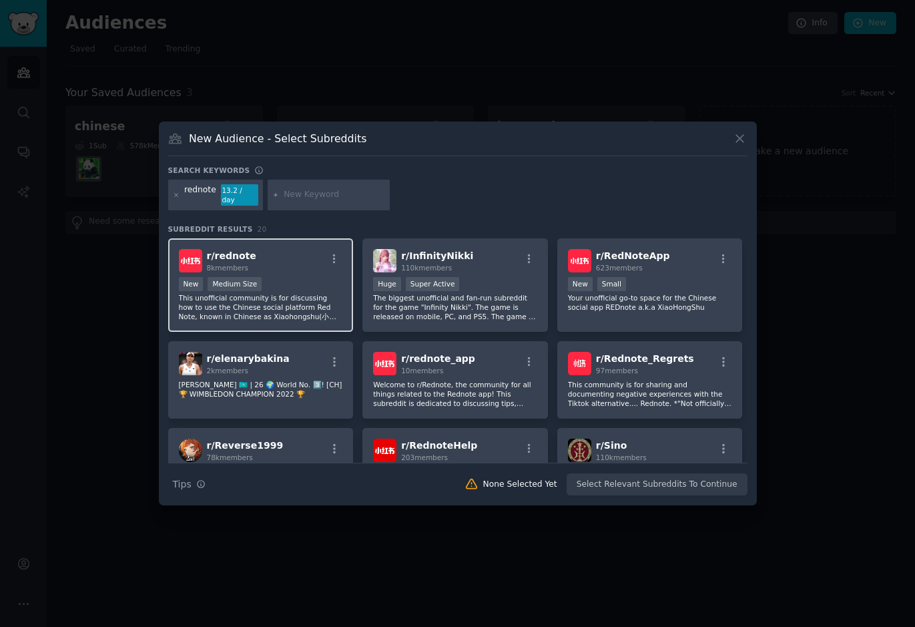
click at [251, 294] on p "This unofficial community is for discussing how to use the Chinese social platf…" at bounding box center [261, 307] width 164 height 28
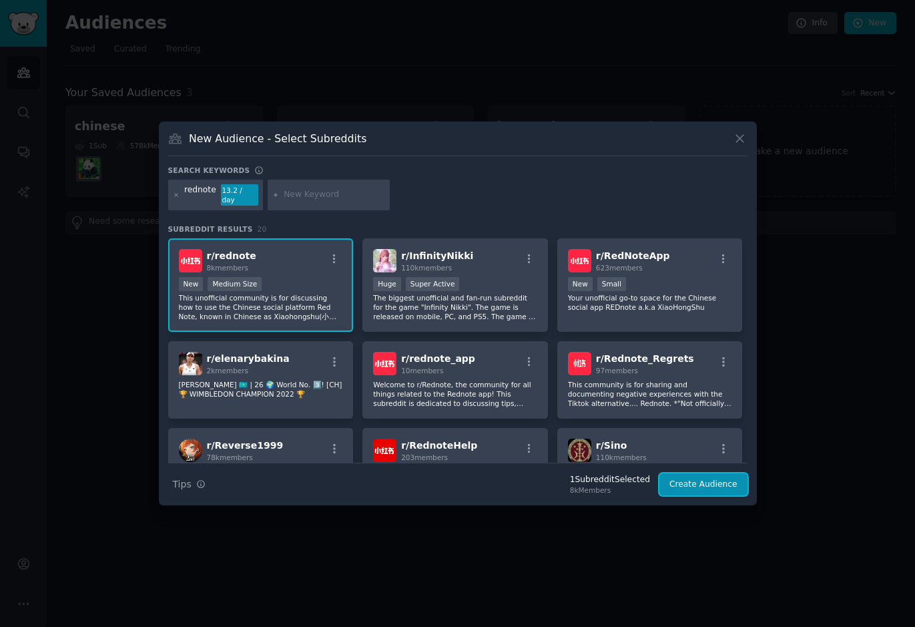
click at [699, 482] on button "Create Audience" at bounding box center [703, 484] width 88 height 23
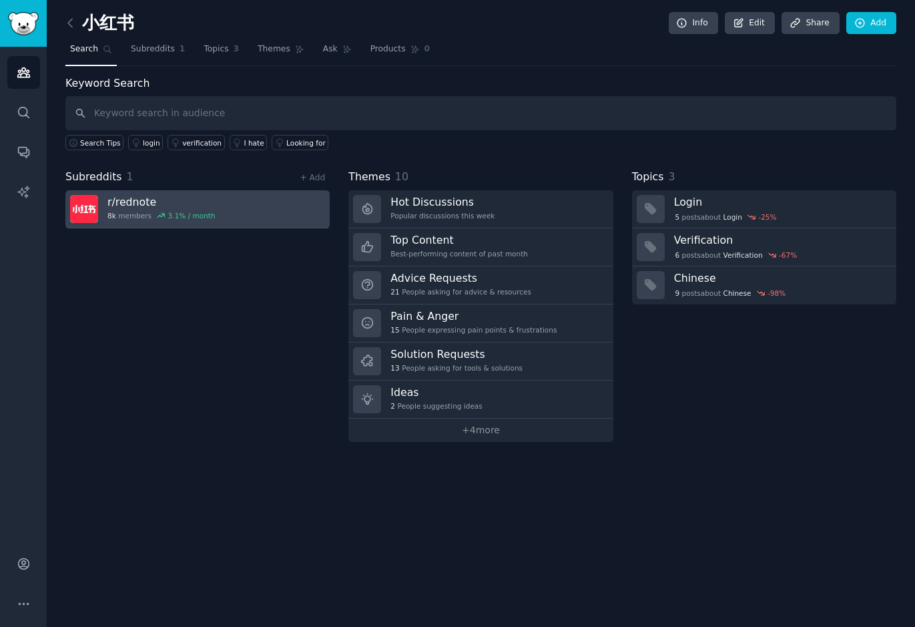
click at [252, 216] on link "r/ rednote 8k members 3.1 % / month" at bounding box center [197, 209] width 264 height 38
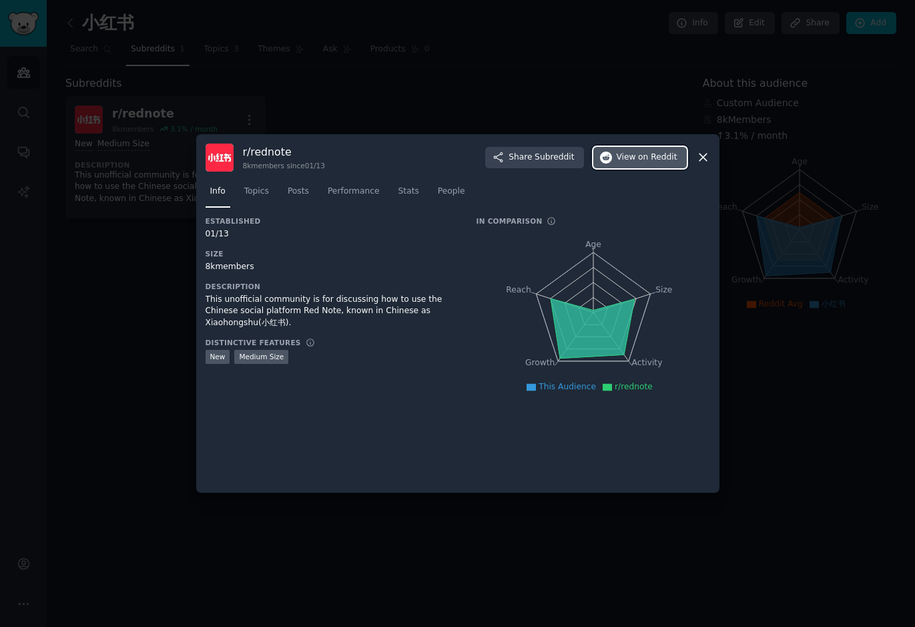
click at [643, 163] on button "View on Reddit" at bounding box center [639, 157] width 93 height 21
click at [706, 157] on icon at bounding box center [703, 157] width 14 height 14
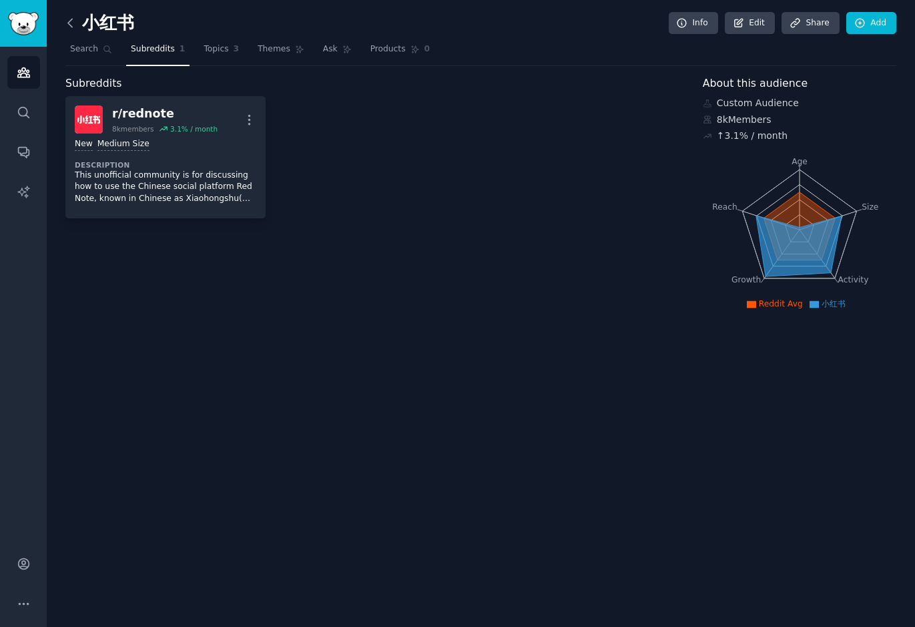
click at [69, 24] on icon at bounding box center [70, 23] width 4 height 8
